Goal: Communication & Community: Answer question/provide support

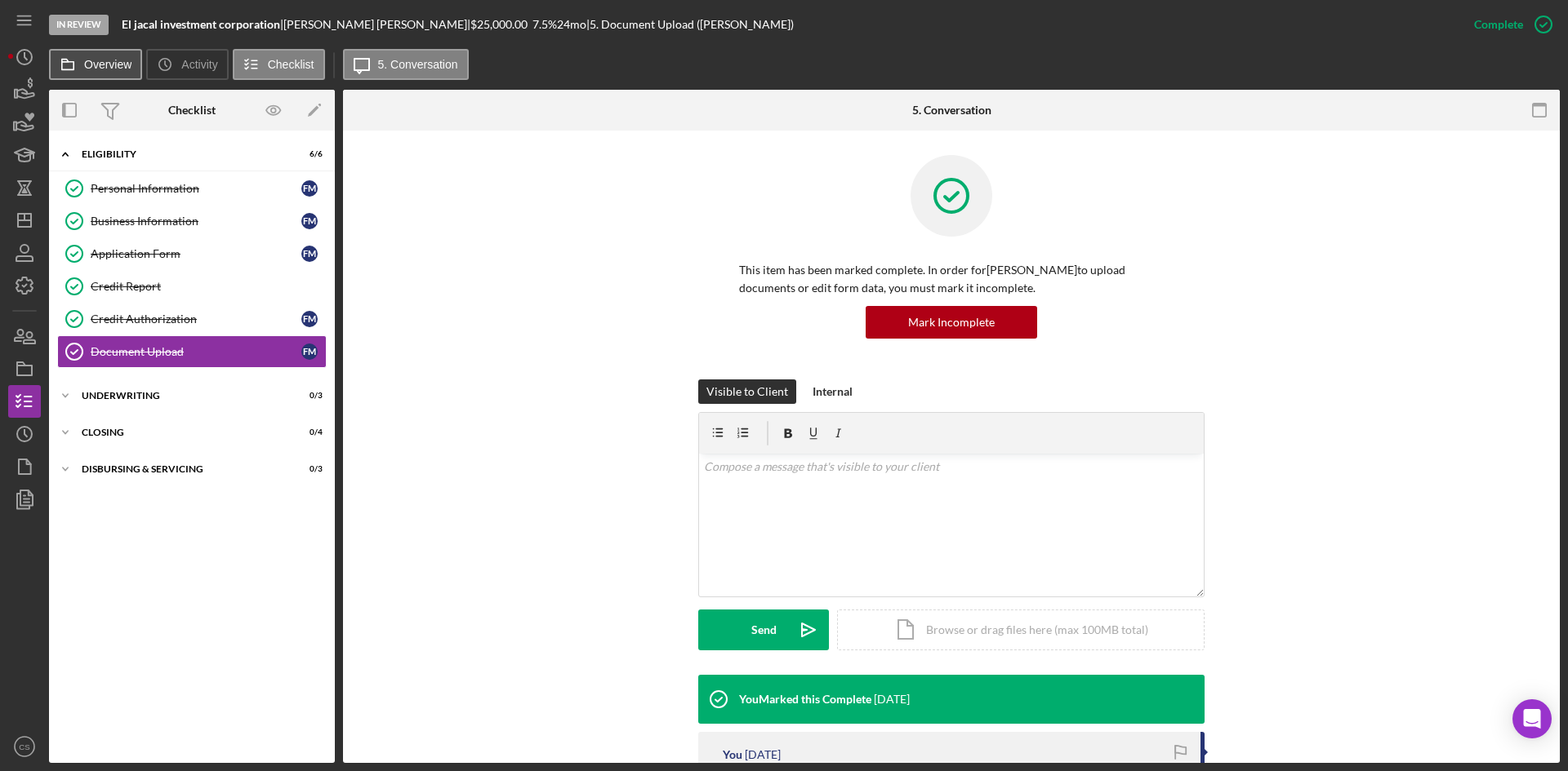
scroll to position [408, 0]
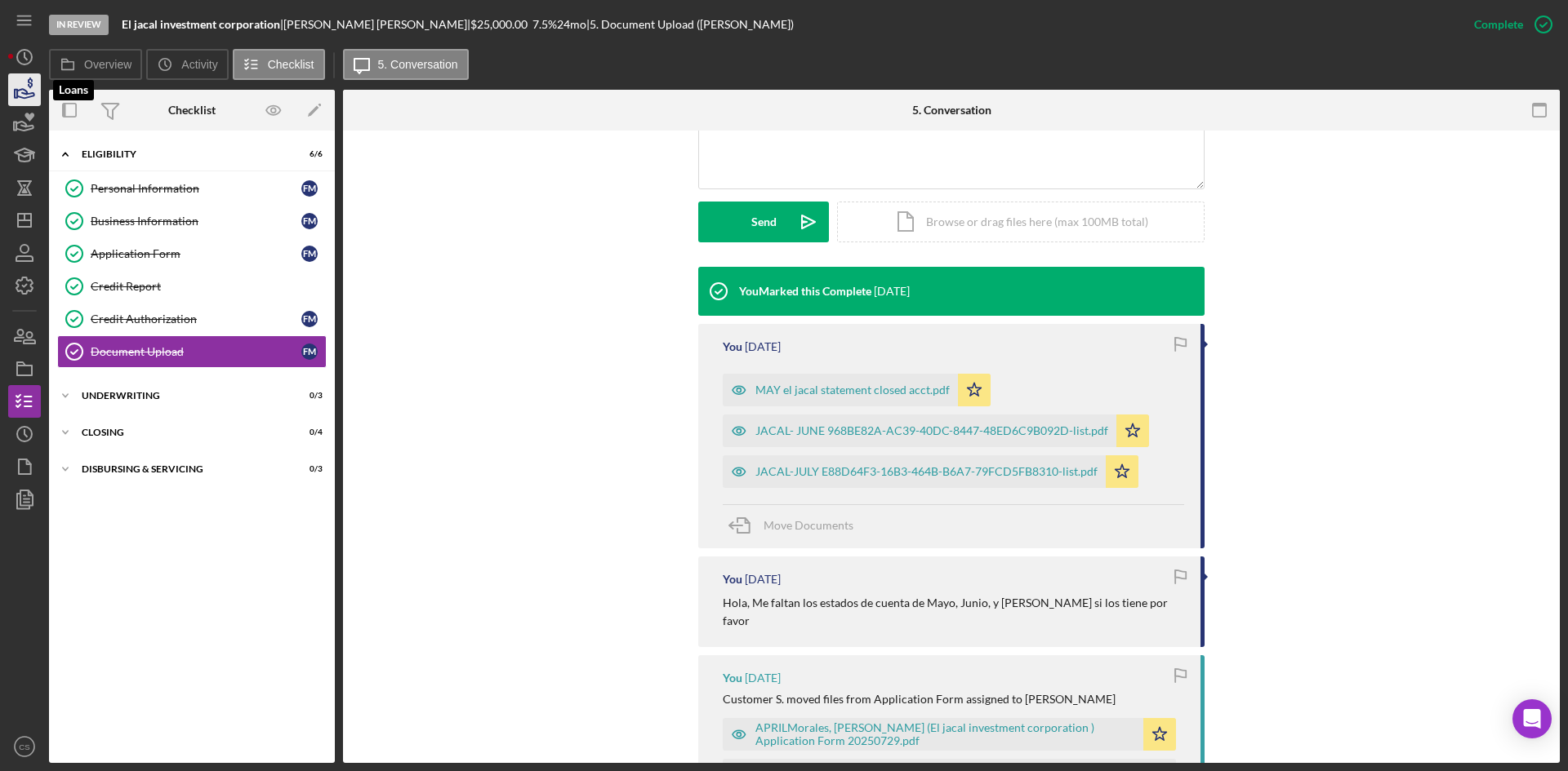
click at [36, 88] on icon "button" at bounding box center [24, 89] width 41 height 41
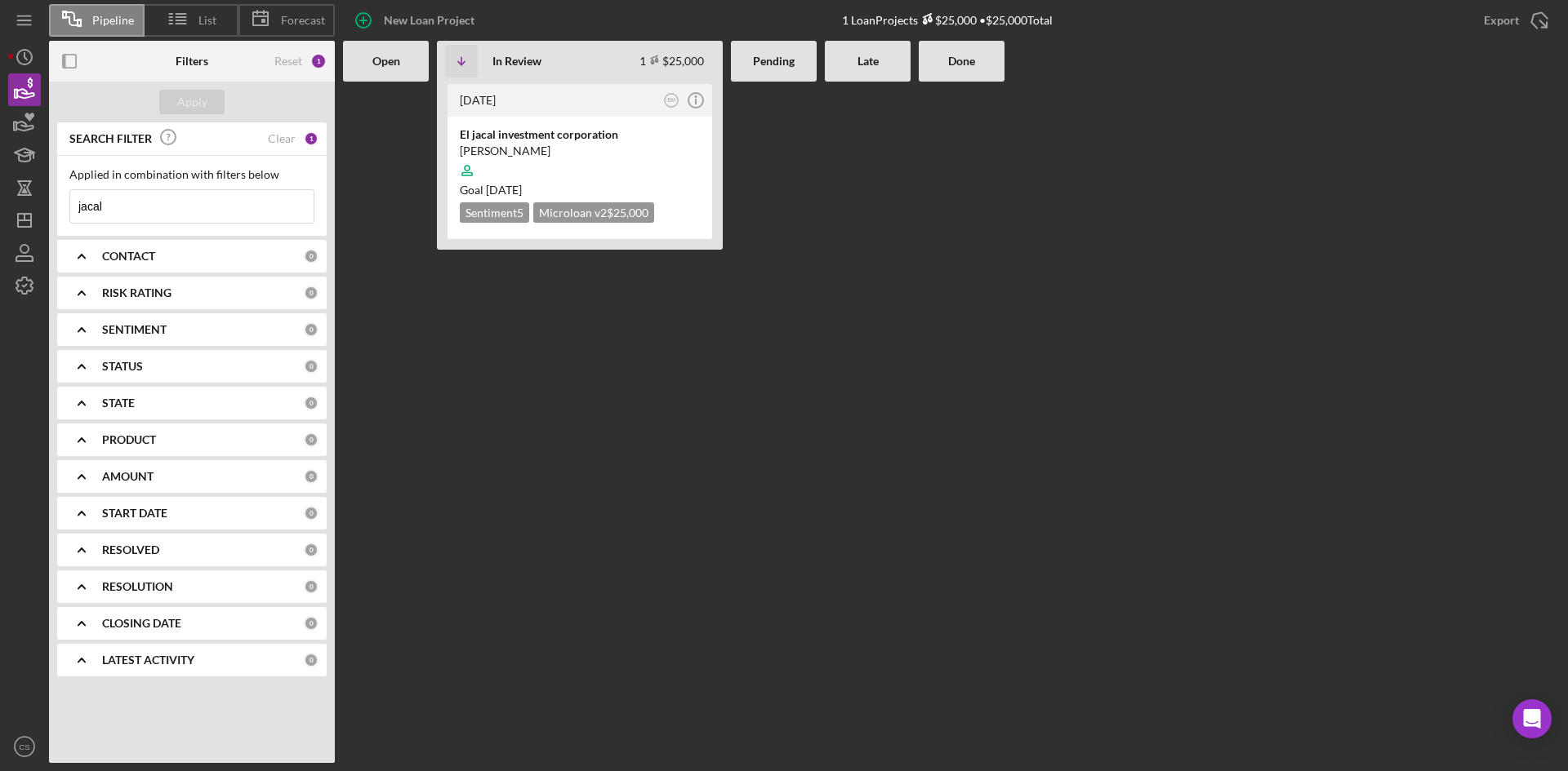
click at [146, 211] on input "jacal" at bounding box center [191, 207] width 243 height 33
click at [142, 213] on input "jacal" at bounding box center [191, 207] width 243 height 33
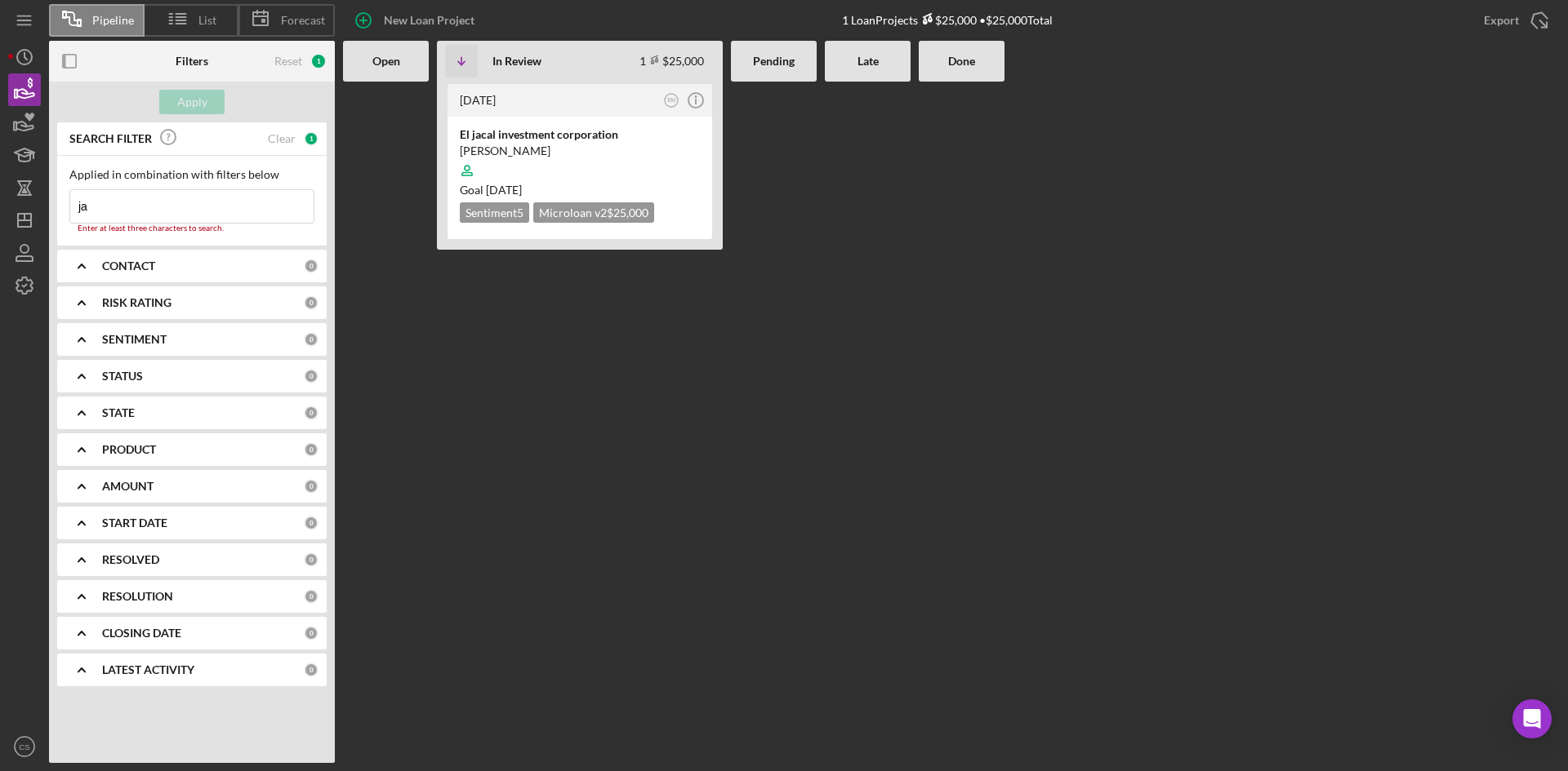
type input "j"
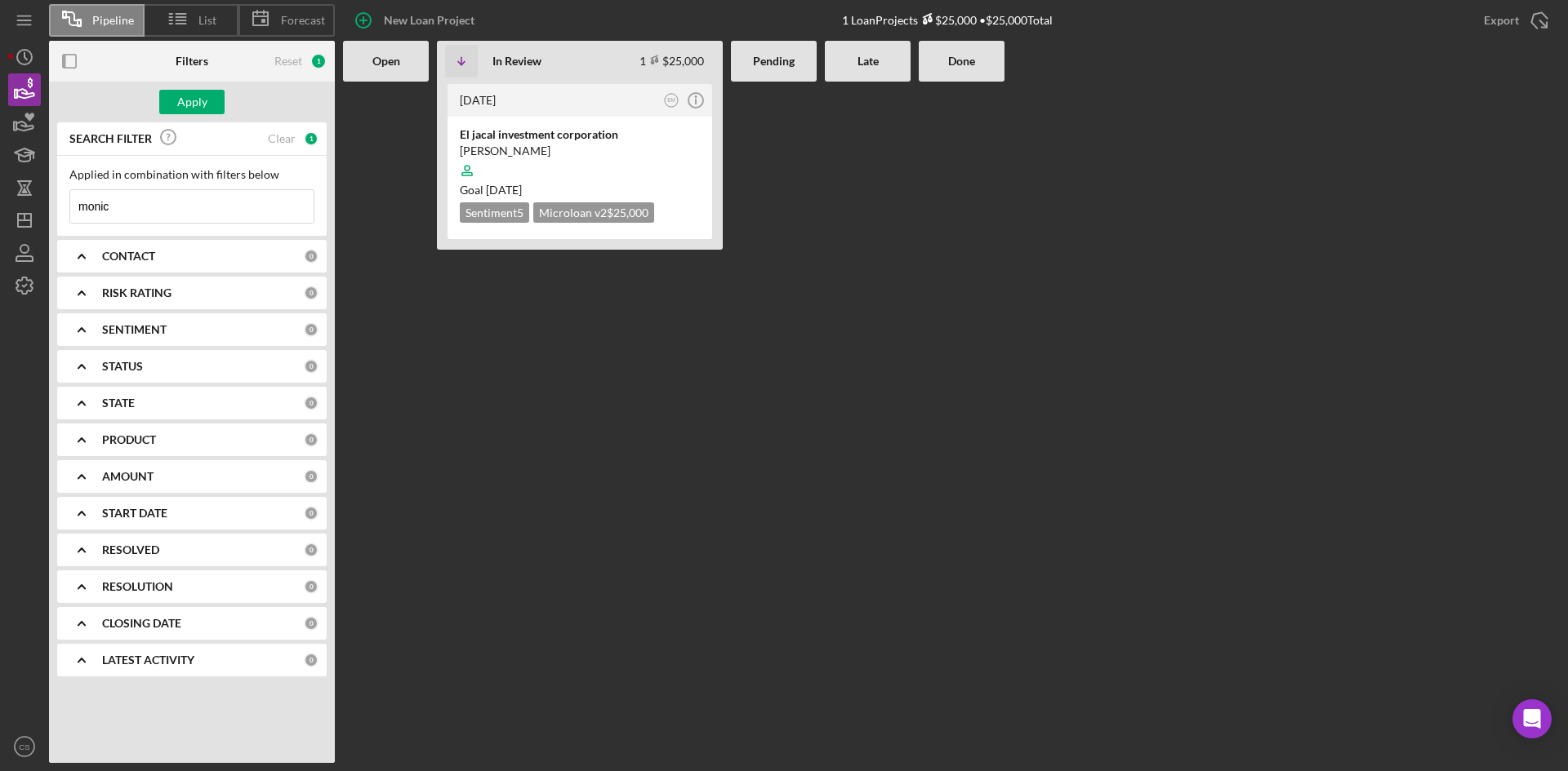
type input "[PERSON_NAME]"
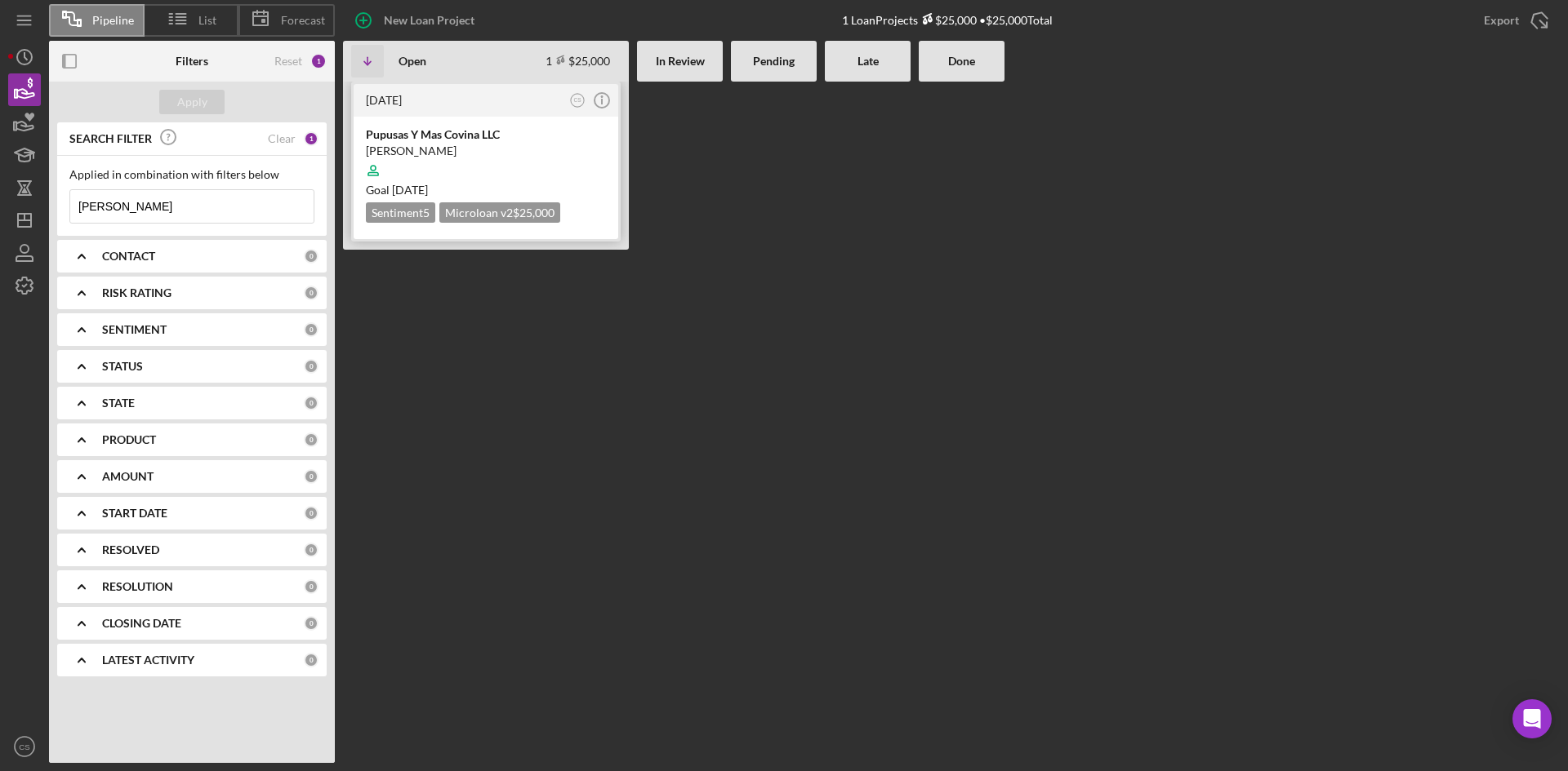
click at [418, 137] on div "Pupusas Y Mas Covina LLC" at bounding box center [486, 135] width 240 height 16
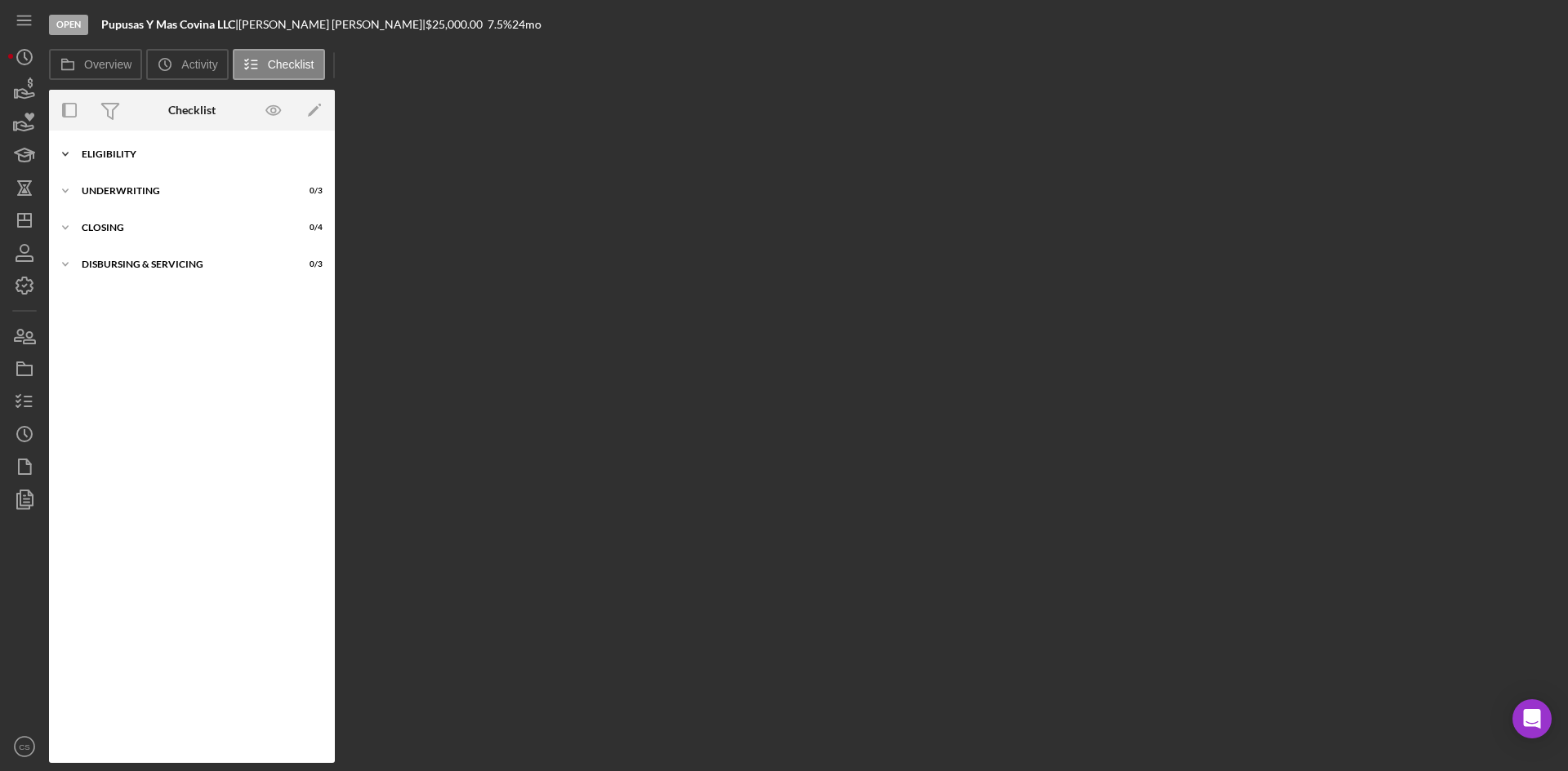
click at [182, 166] on div "Icon/Expander Eligibility 3 / 6" at bounding box center [191, 154] width 285 height 33
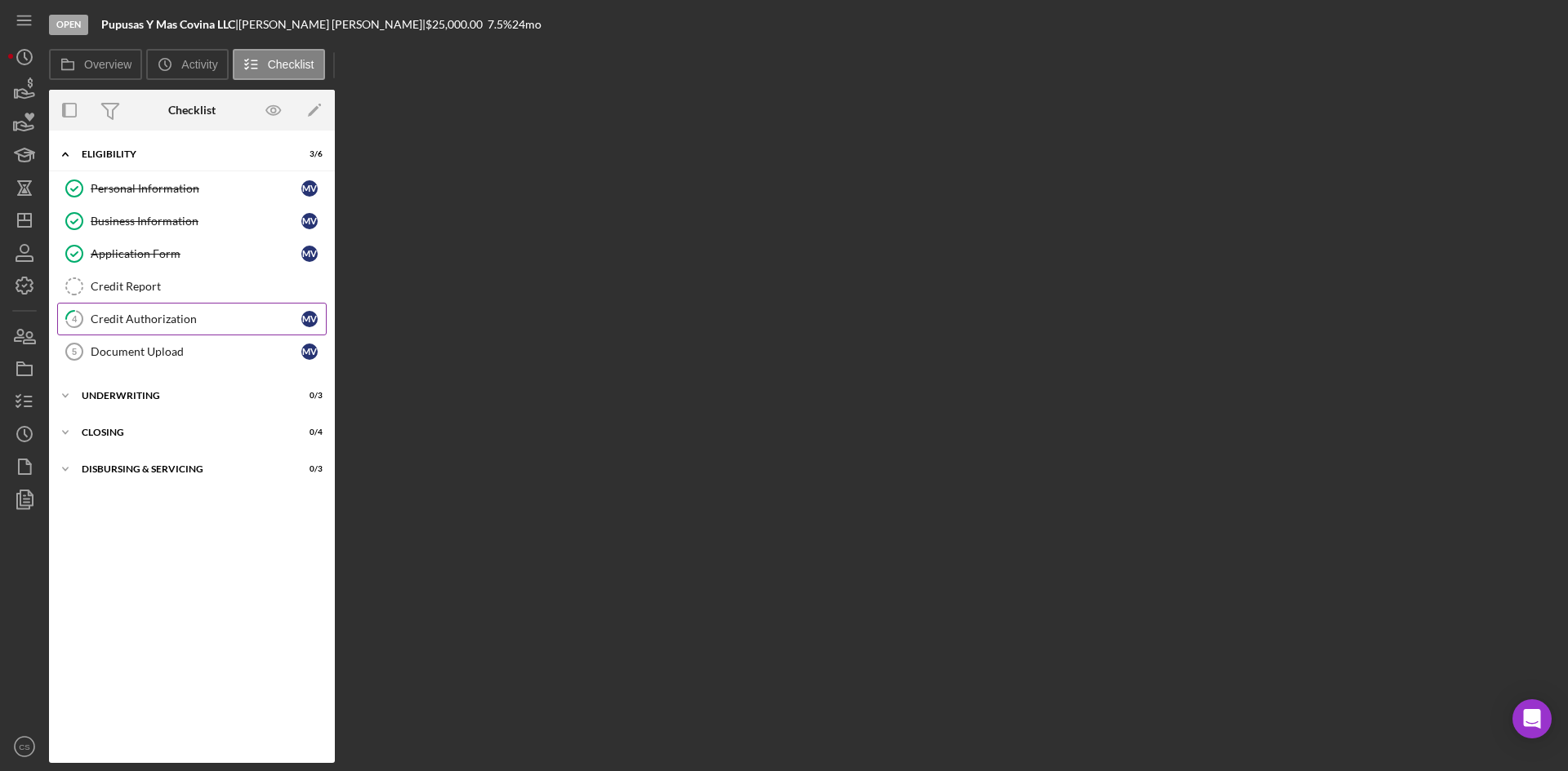
click at [147, 318] on div "Credit Authorization" at bounding box center [195, 319] width 210 height 13
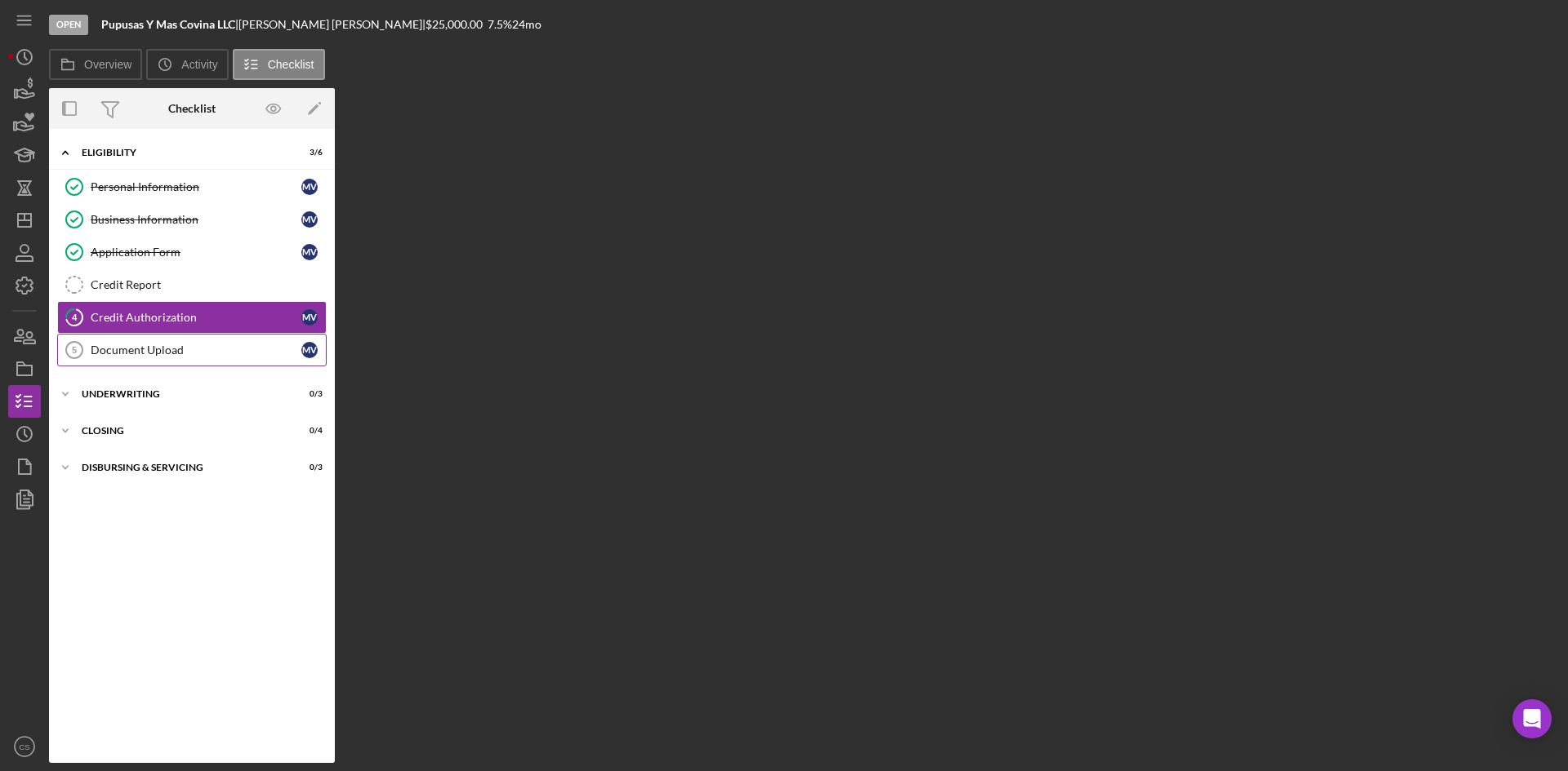
click at [153, 344] on link "Document Upload 5 Document Upload M V" at bounding box center [191, 350] width 269 height 33
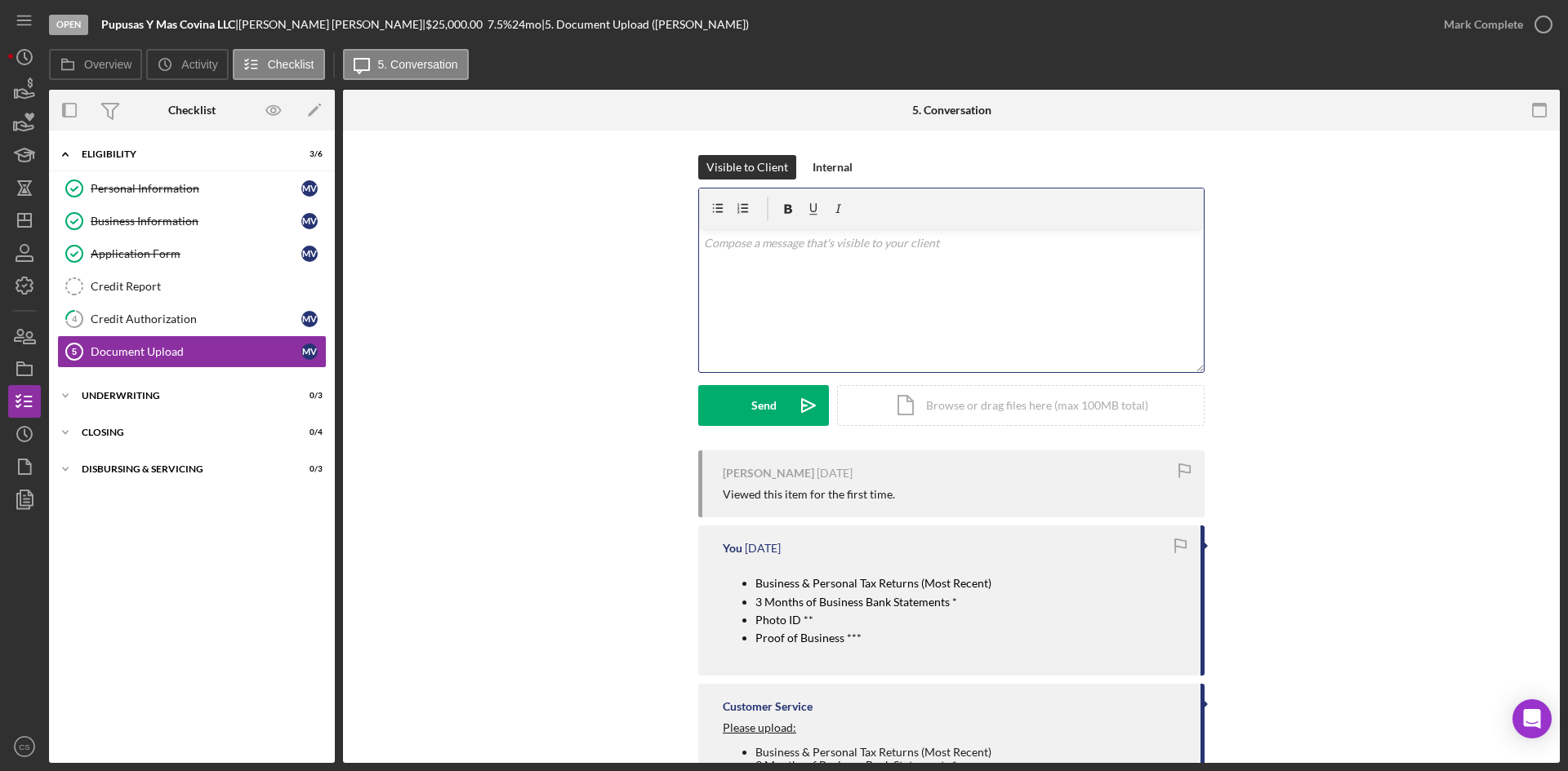
click at [785, 305] on div "v Color teal Color pink Remove color Add row above Add row below Add column bef…" at bounding box center [951, 301] width 505 height 143
click at [695, 249] on div "Visible to Client Internal v Color teal Color pink Remove color Add row above A…" at bounding box center [951, 302] width 1168 height 295
click at [704, 242] on p "Please send Personal Tax Returns" at bounding box center [951, 243] width 496 height 18
click at [973, 251] on p "[PERSON_NAME], Please send Personal Tax Returns" at bounding box center [951, 243] width 496 height 18
click at [777, 243] on p "[PERSON_NAME], Please send Personal Tax Returns" at bounding box center [951, 243] width 496 height 18
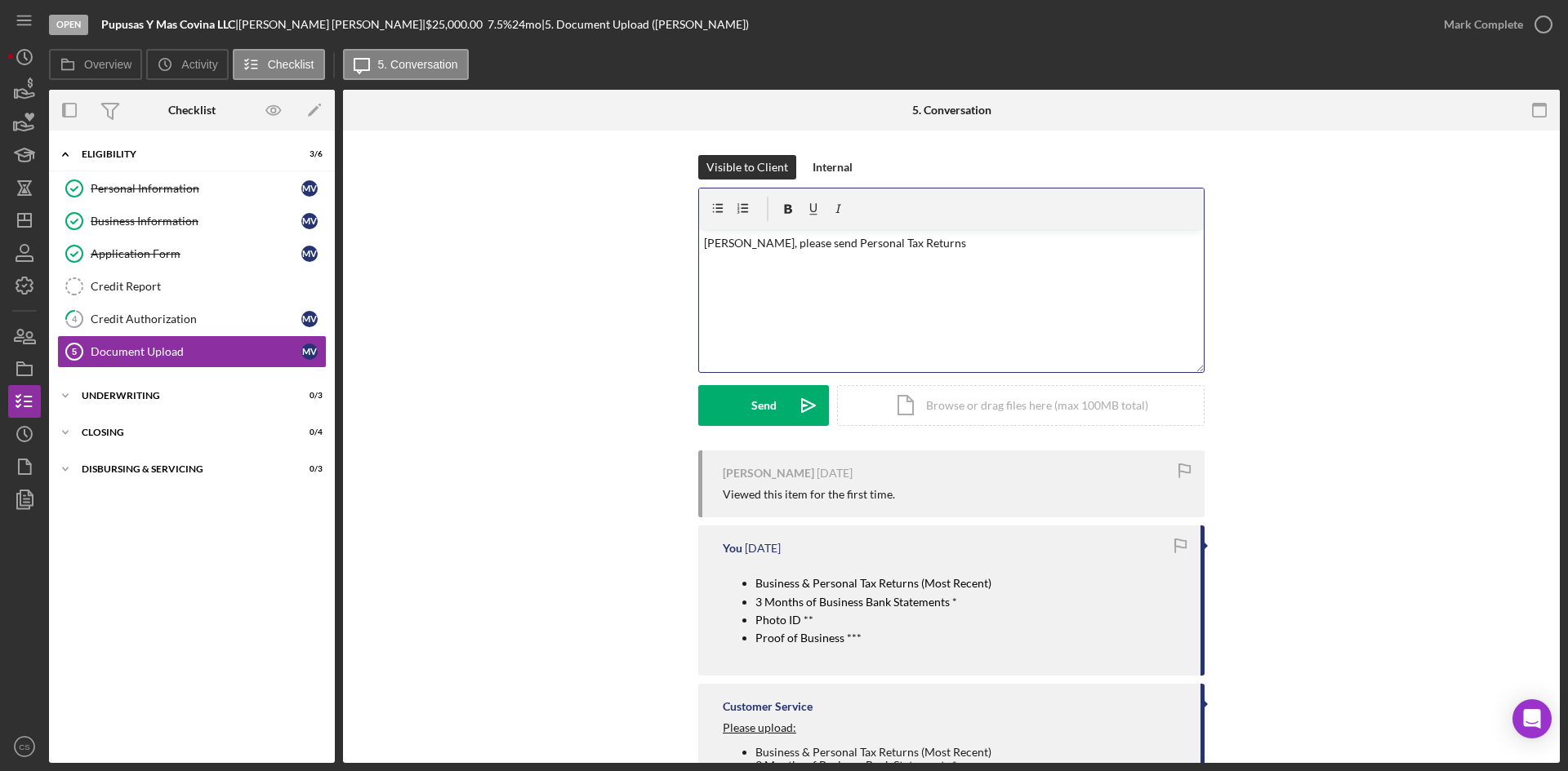
click at [904, 266] on div "v Color teal Color pink Remove color Add row above Add row below Add column bef…" at bounding box center [951, 301] width 505 height 143
click at [1031, 255] on div "v Color teal Color pink Remove color Add row above Add row below Add column bef…" at bounding box center [951, 301] width 505 height 143
click at [748, 404] on button "Send Icon/icon-invite-send" at bounding box center [763, 405] width 131 height 41
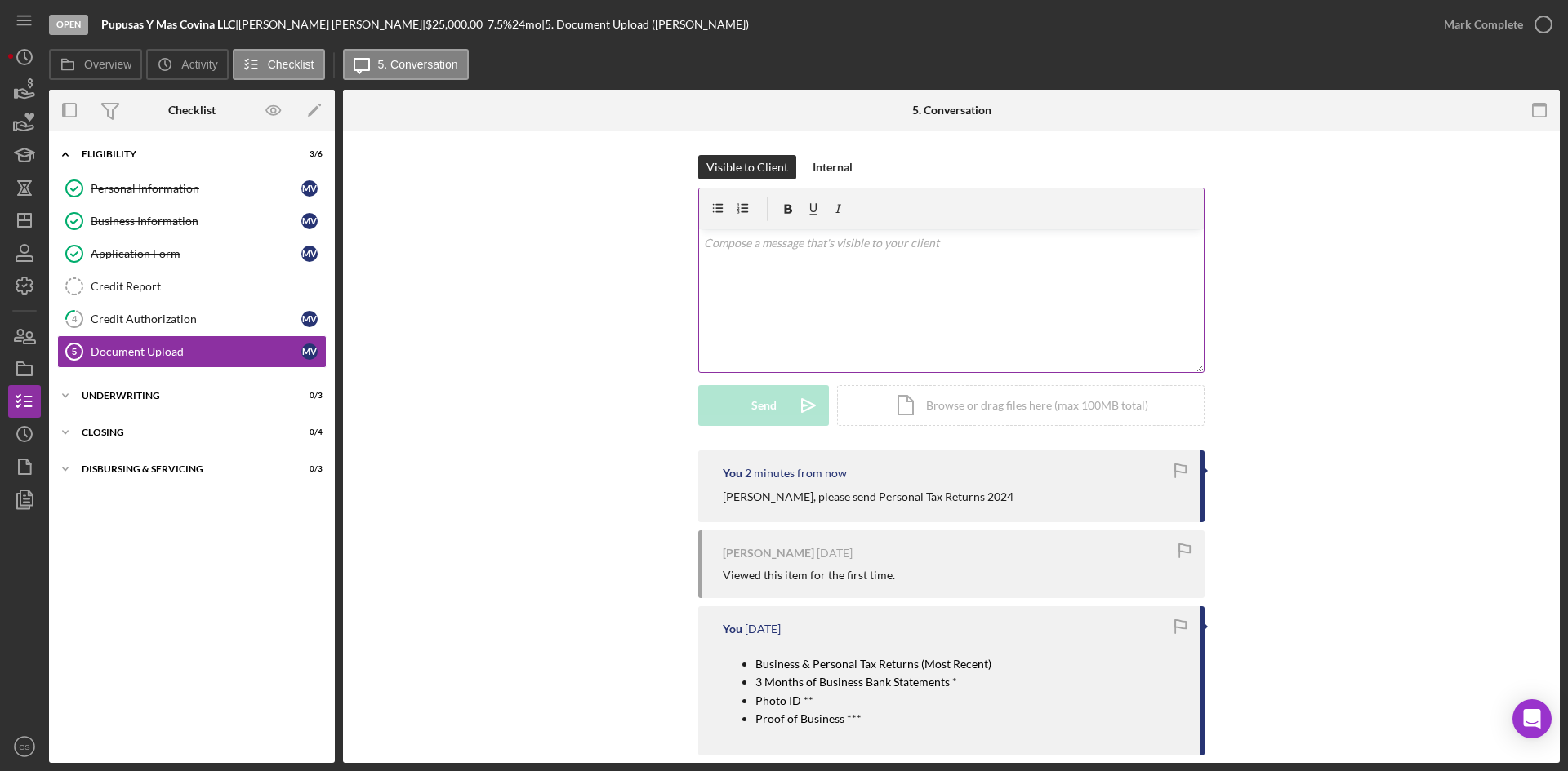
click at [846, 275] on div "v Color teal Color pink Remove color Add row above Add row below Add column bef…" at bounding box center [951, 301] width 505 height 143
click at [975, 293] on div "v Color teal Color pink Remove color Add row above Add row below Add column bef…" at bounding box center [951, 301] width 505 height 143
click at [959, 405] on div "Icon/Document Browse or drag files here (max 100MB total) Tap to choose files o…" at bounding box center [1021, 403] width 368 height 41
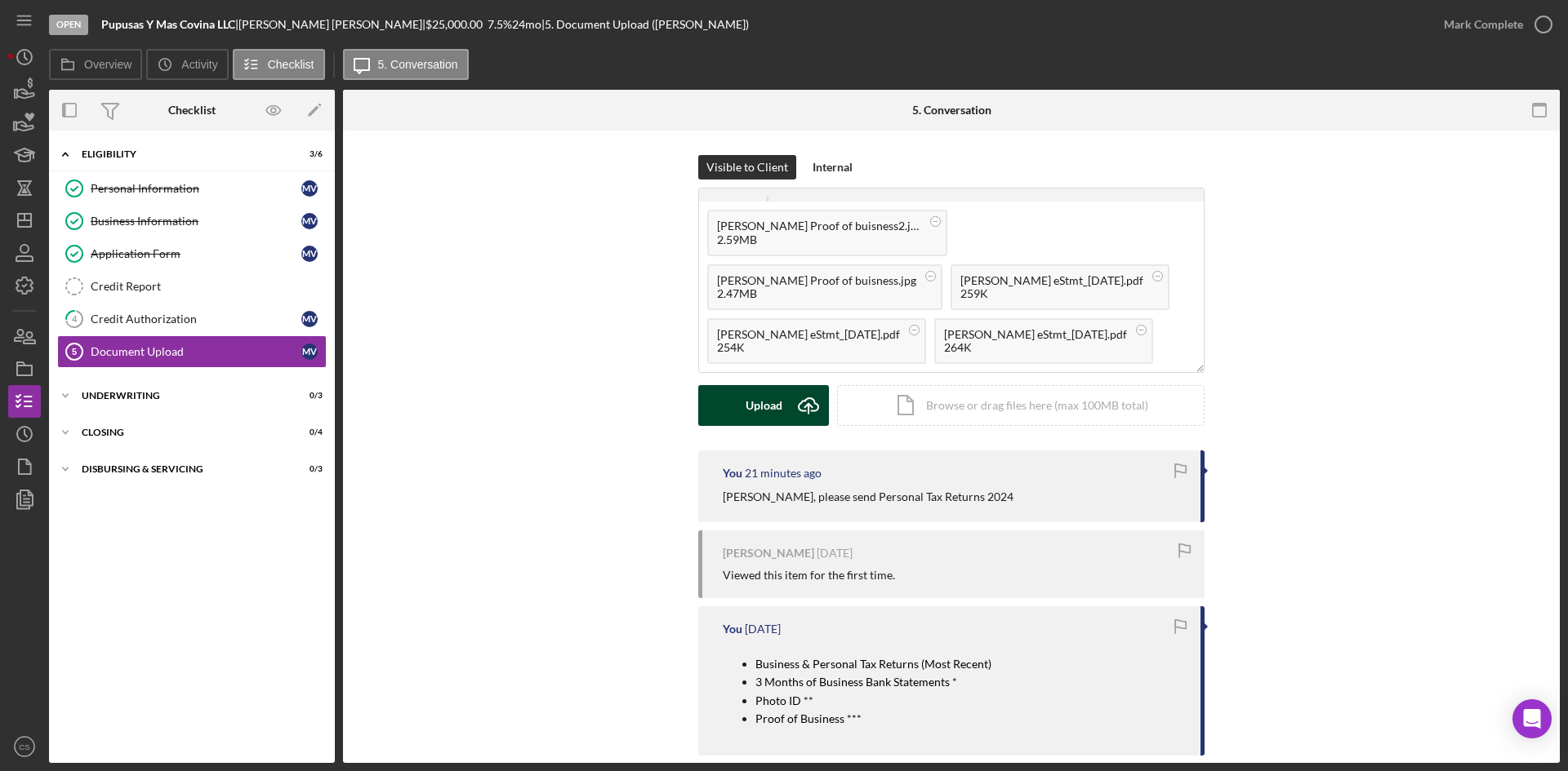
click at [753, 410] on div "Upload" at bounding box center [763, 405] width 37 height 41
